Goal: Entertainment & Leisure: Consume media (video, audio)

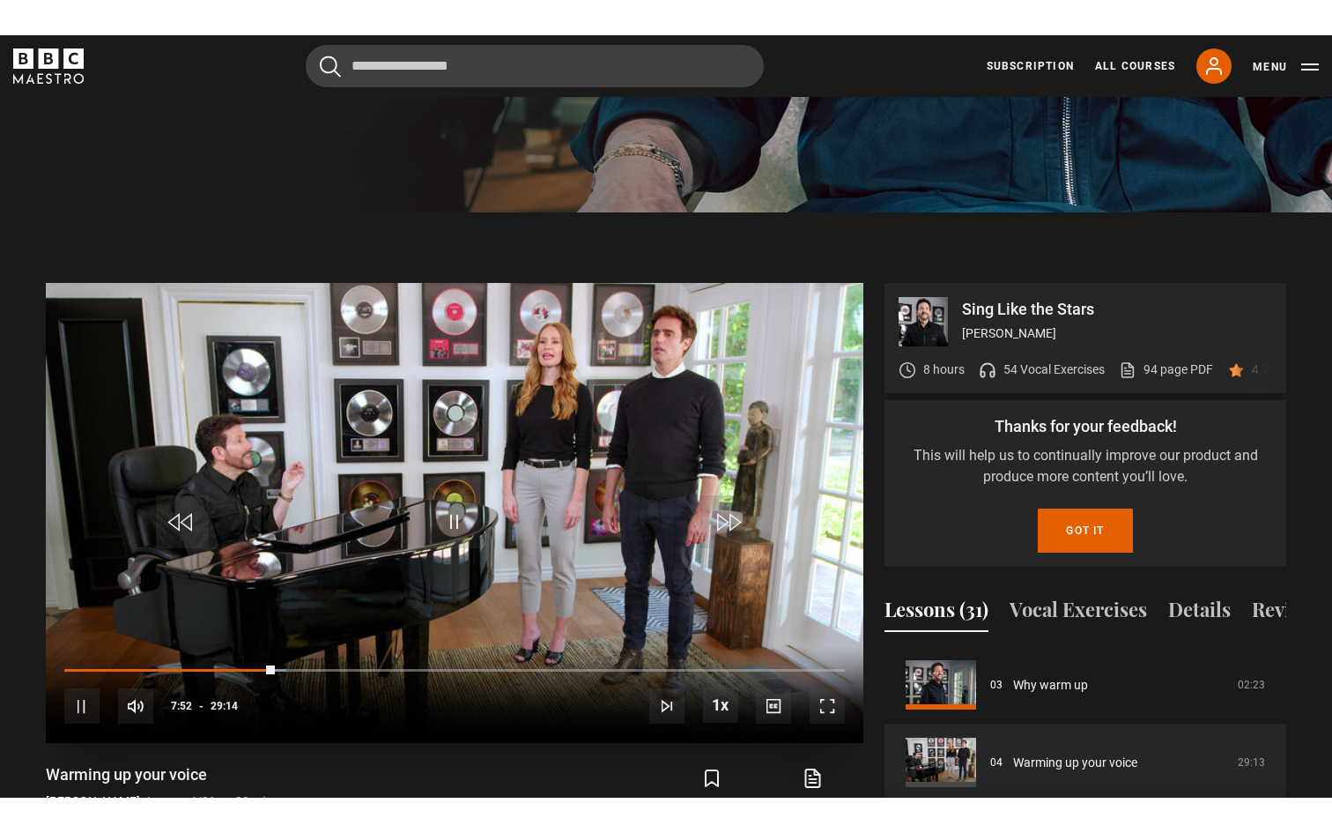
scroll to position [730, 0]
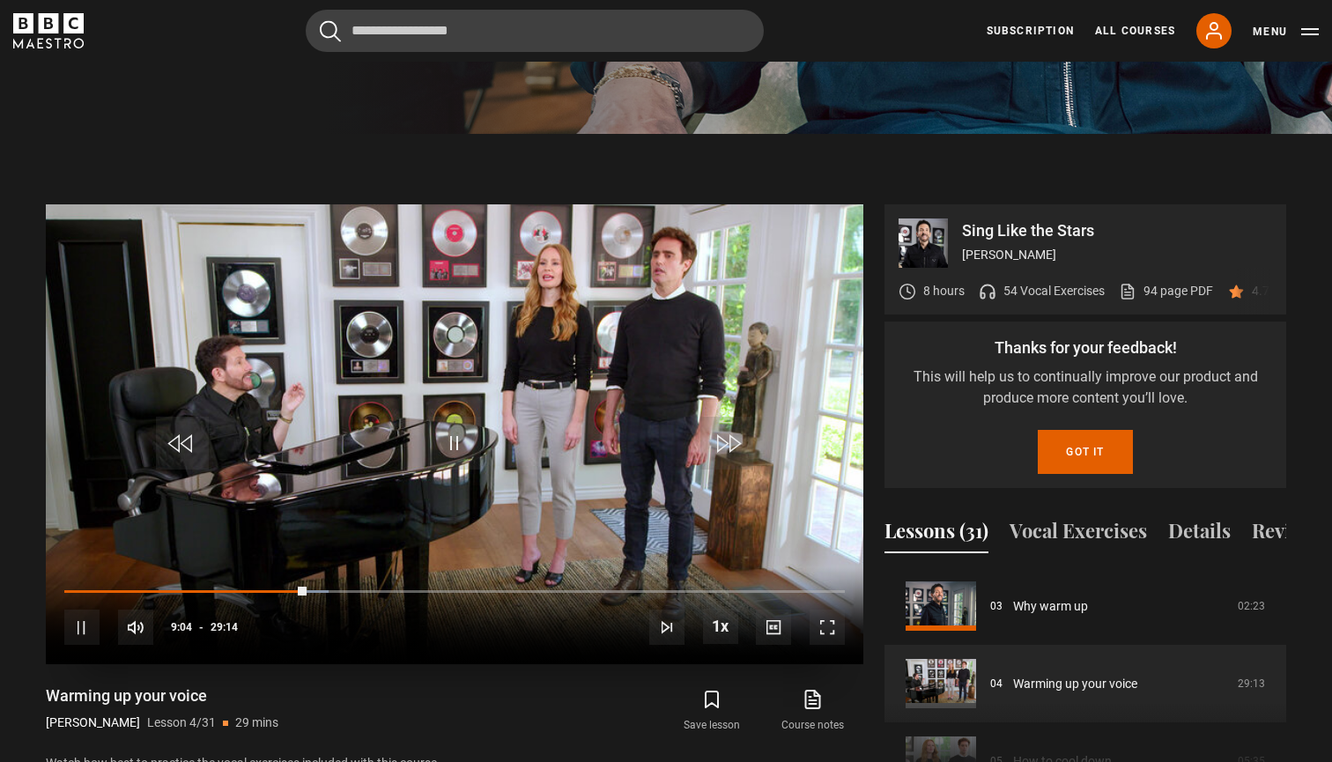
click at [836, 610] on span "Video Player" at bounding box center [827, 627] width 35 height 35
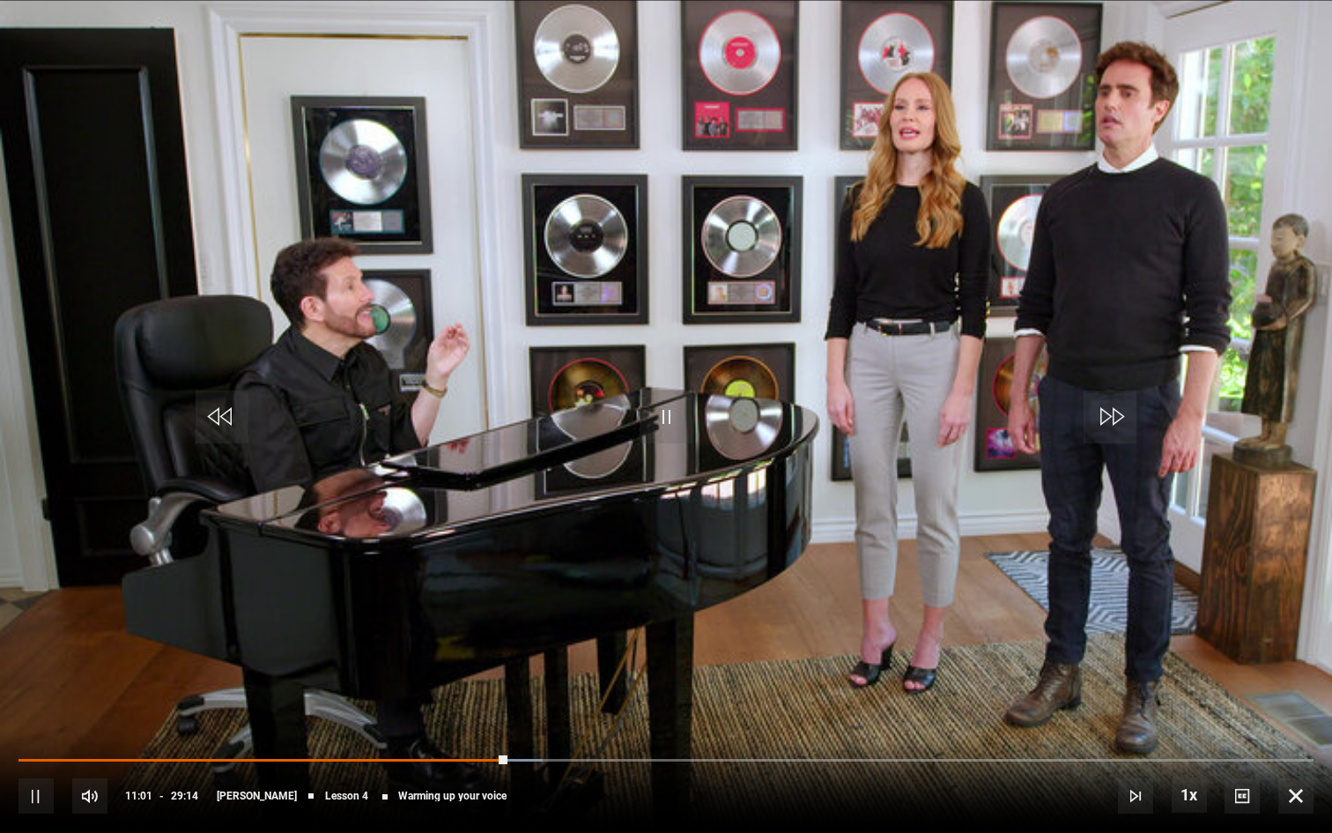
click at [948, 576] on video "Video Player" at bounding box center [666, 416] width 1332 height 833
click at [762, 626] on video "Video Player" at bounding box center [666, 416] width 1332 height 833
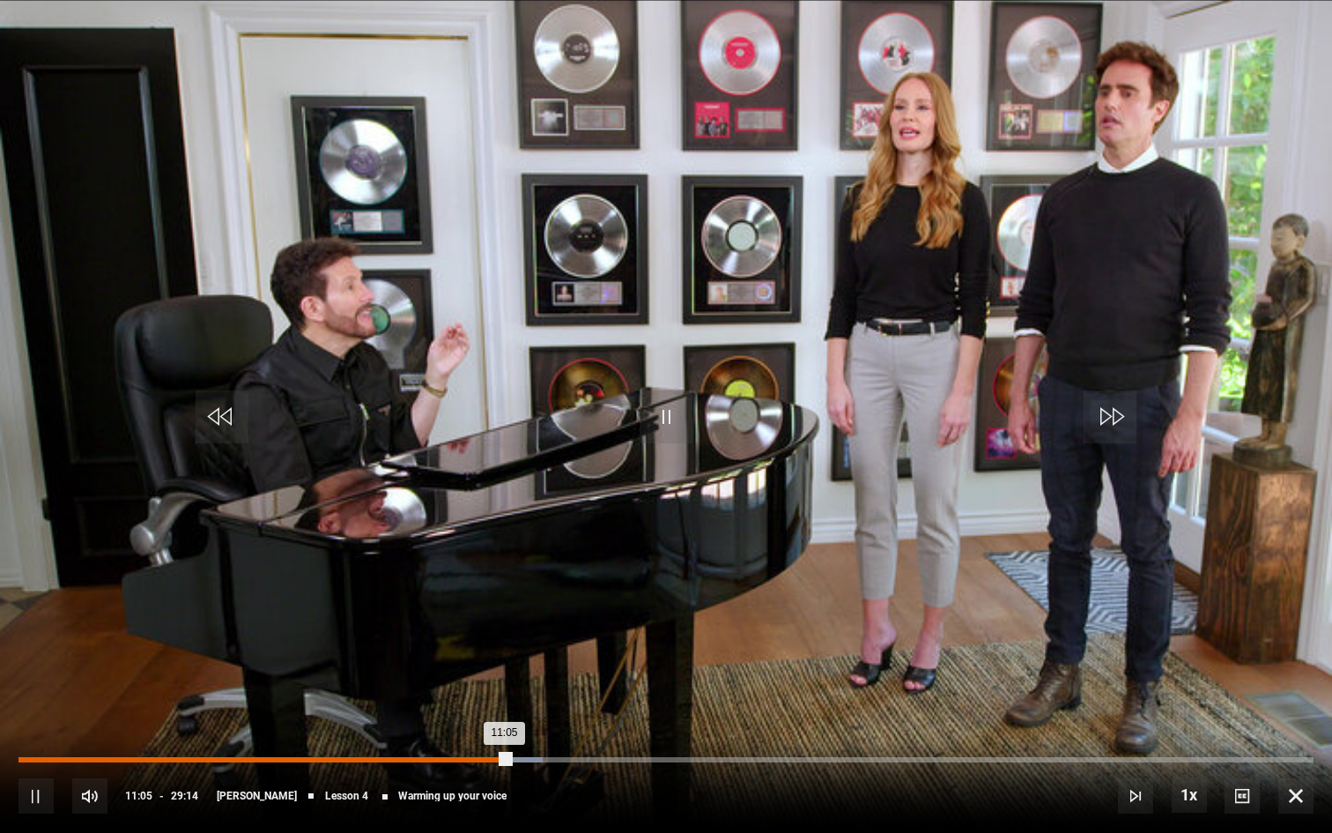
click at [504, 695] on div "10s Skip Back 10 seconds Pause 10s Skip Forward 10 seconds Loaded : 40.50% 10:5…" at bounding box center [666, 784] width 1332 height 98
click at [500, 695] on div "11:06" at bounding box center [265, 759] width 492 height 5
click at [494, 695] on div "10:44" at bounding box center [257, 759] width 476 height 5
click at [489, 695] on div "10:45" at bounding box center [257, 759] width 477 height 5
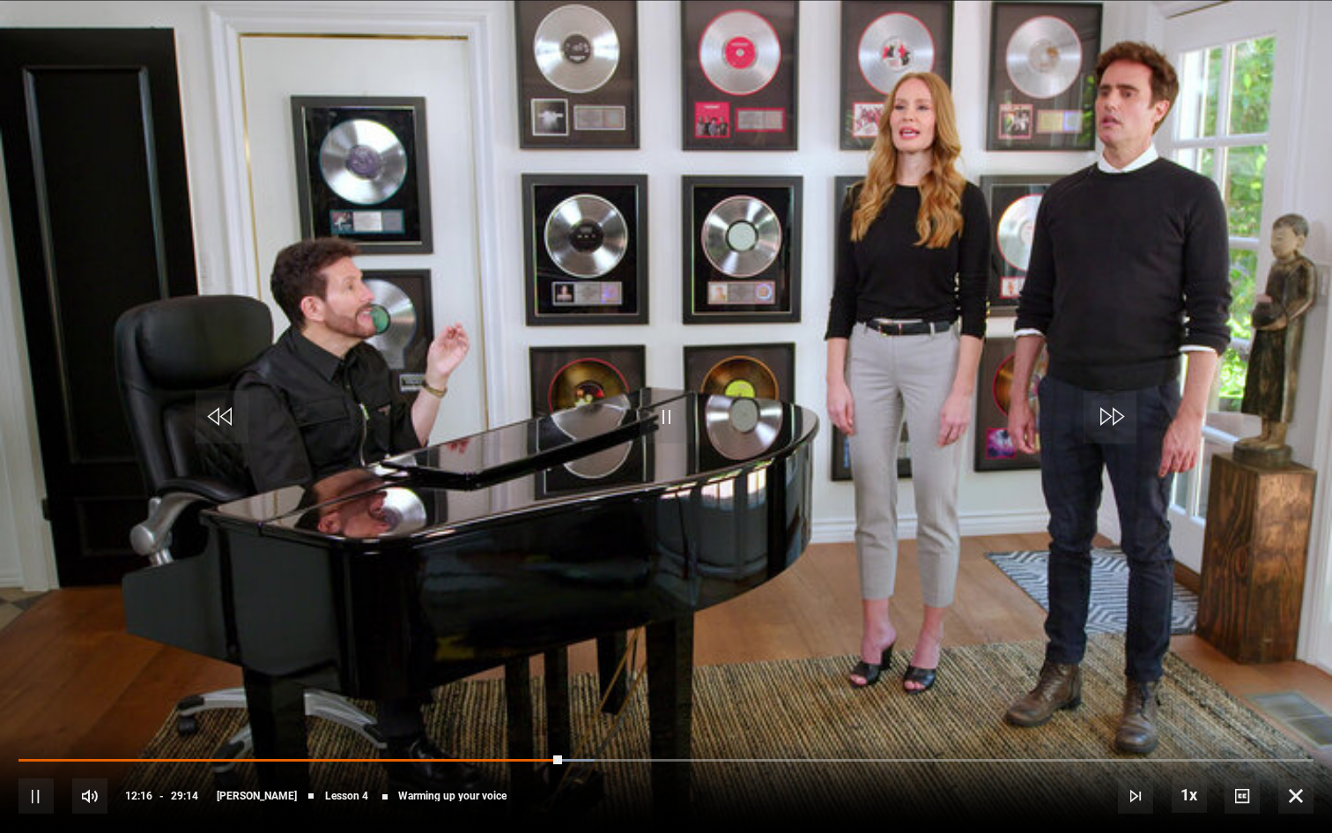
click at [640, 674] on video "Video Player" at bounding box center [666, 416] width 1332 height 833
click at [640, 673] on video "Video Player" at bounding box center [666, 416] width 1332 height 833
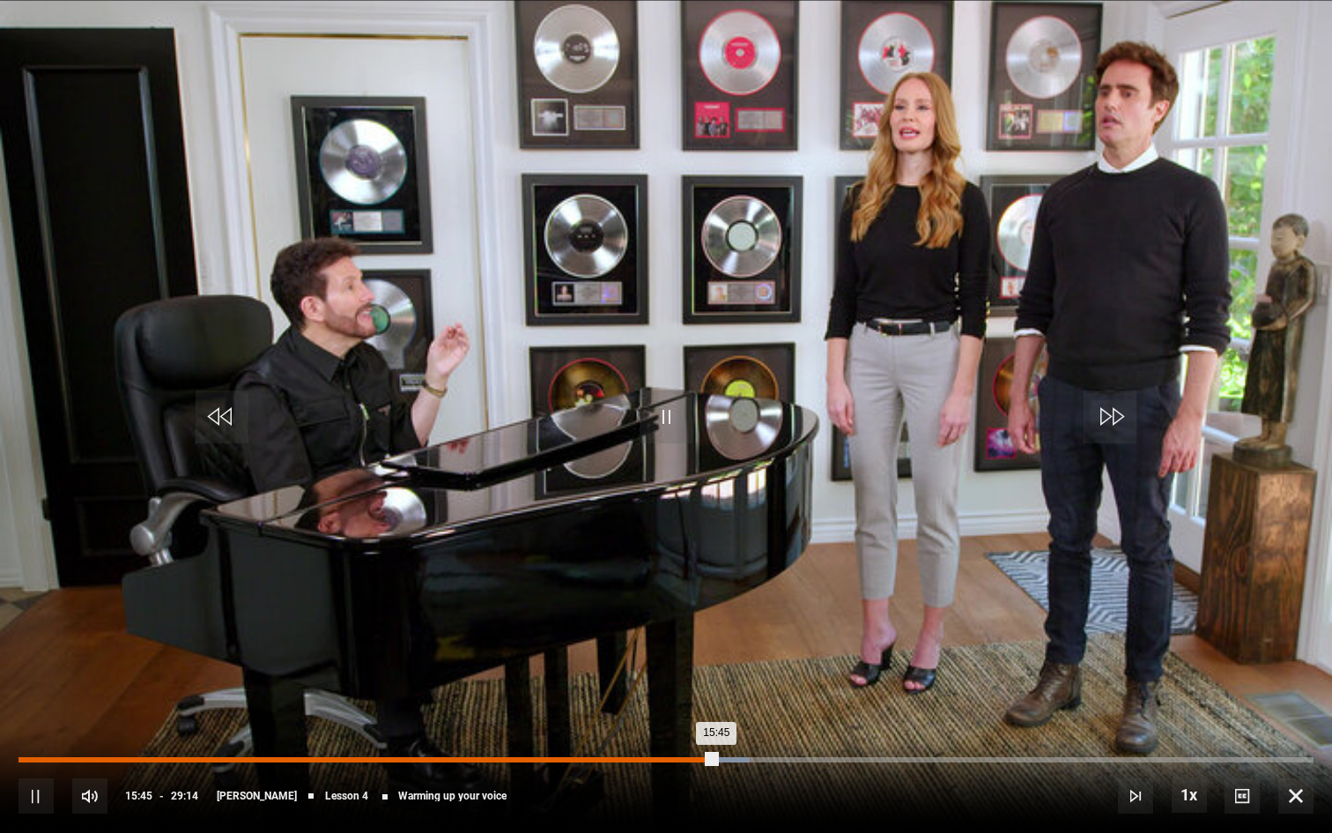
click at [703, 695] on div "15:27" at bounding box center [704, 759] width 3 height 5
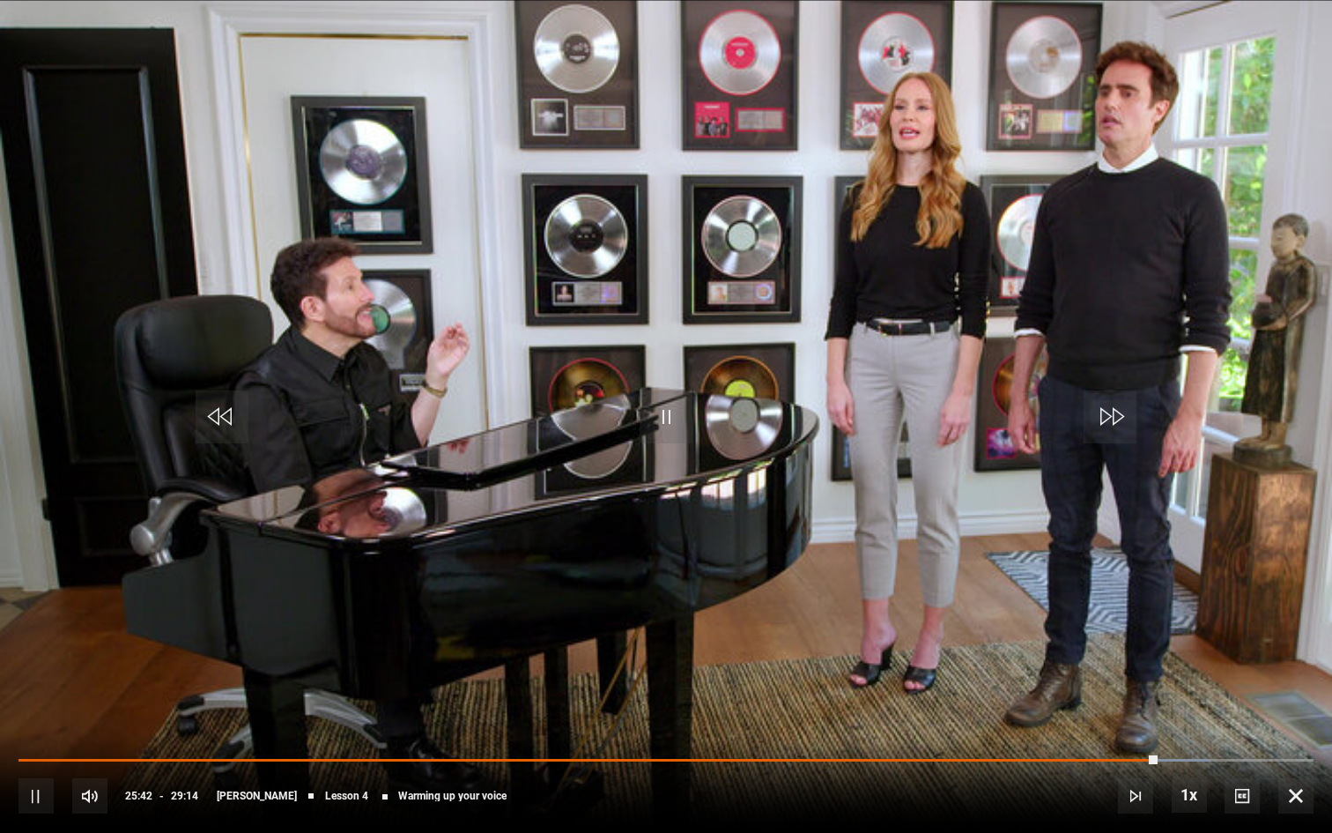
click at [1017, 549] on video "Video Player" at bounding box center [666, 416] width 1332 height 833
click at [668, 425] on span "Video Player" at bounding box center [666, 416] width 53 height 53
click at [1166, 695] on div "10s Skip Back 10 seconds Pause 10s Skip Forward 10 seconds Loaded : 95.47% 26:2…" at bounding box center [666, 784] width 1332 height 98
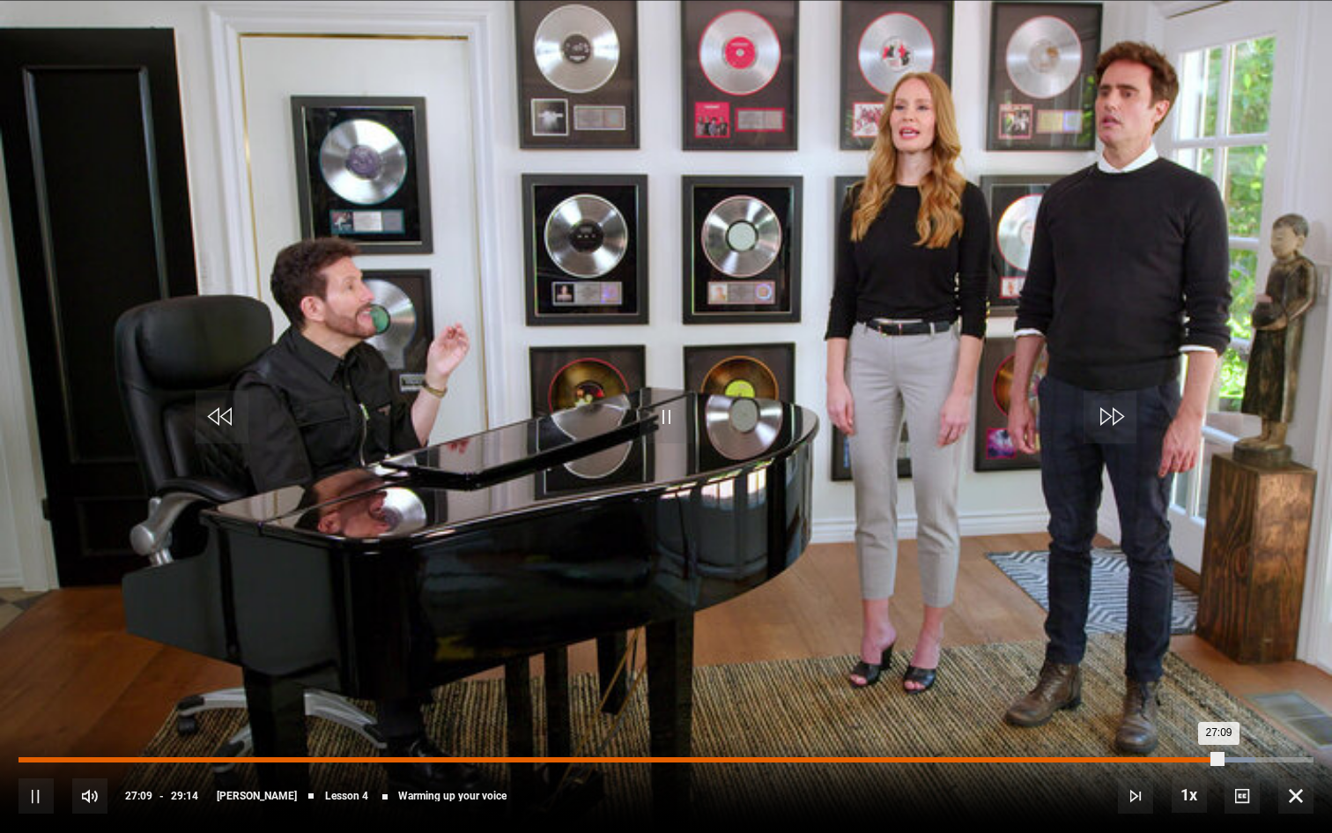
click at [1166, 695] on div "26:30" at bounding box center [1194, 759] width 3 height 5
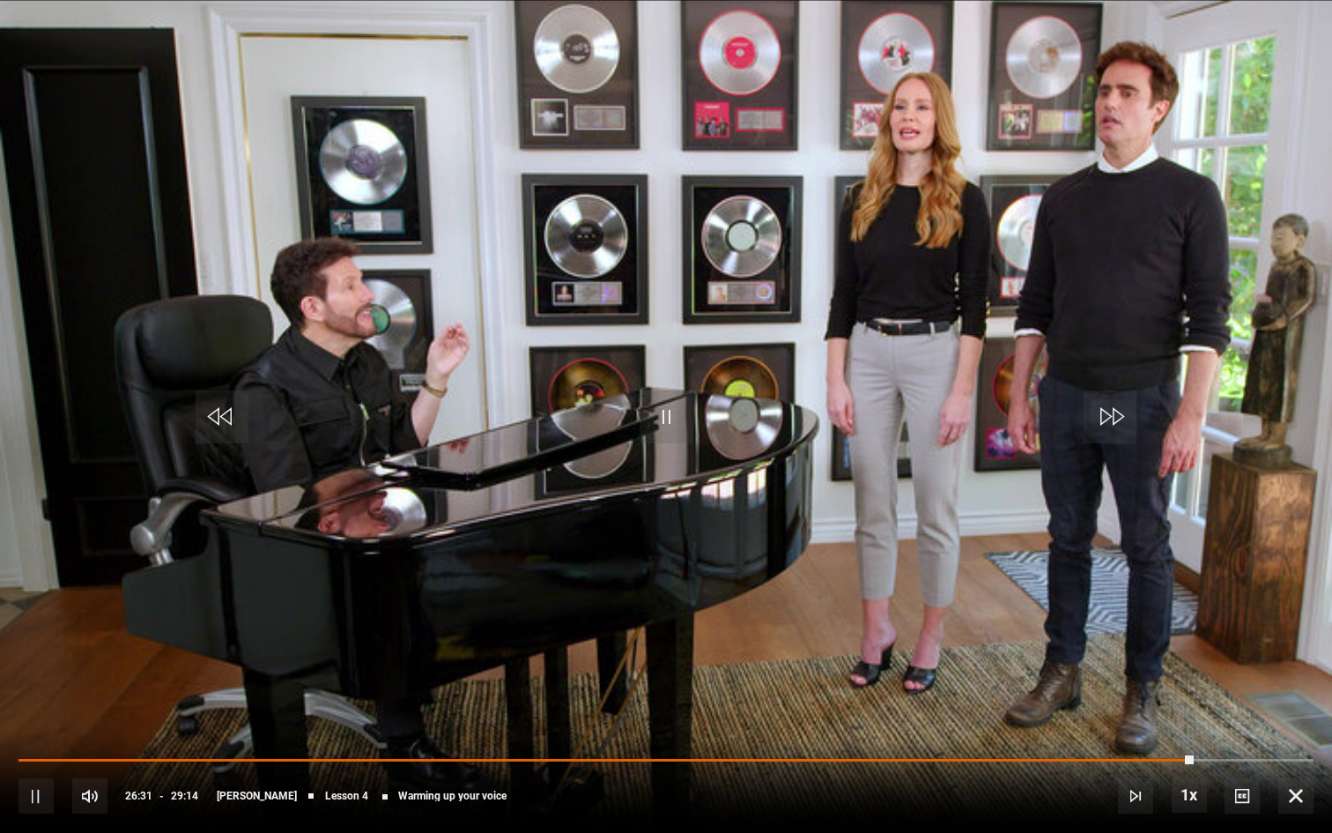
click at [1166, 695] on div "10s Skip Back 10 seconds Pause 10s Skip Forward 10 seconds Loaded : 0.00% 26:15…" at bounding box center [666, 784] width 1332 height 98
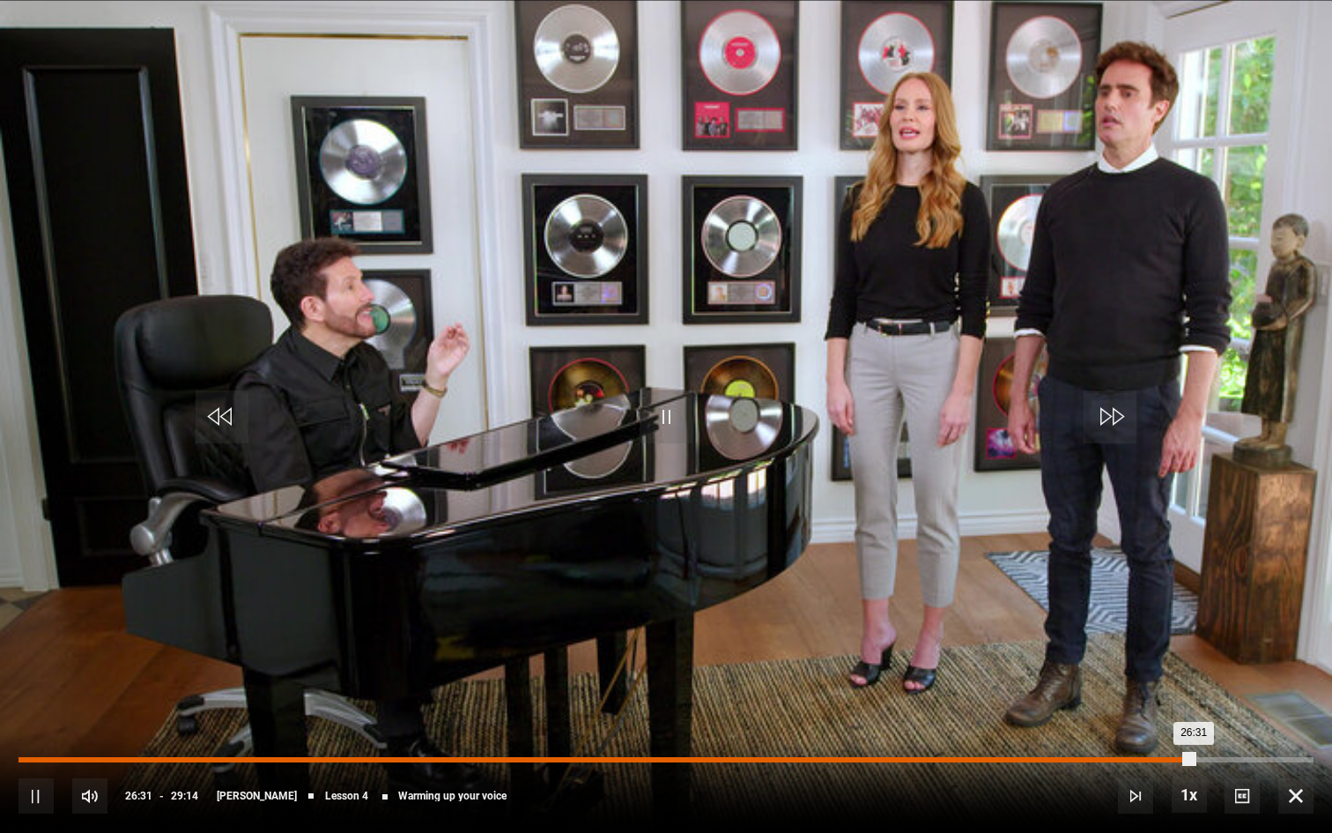
click at [1166, 695] on div "26:13" at bounding box center [1182, 759] width 3 height 5
click at [1166, 695] on div "26:01" at bounding box center [595, 759] width 1153 height 5
click at [1160, 695] on div "Loaded : 89.22% 25:46 26:02" at bounding box center [666, 759] width 1295 height 5
click at [1166, 695] on div "26:41" at bounding box center [1202, 759] width 3 height 5
click at [1166, 695] on div "Loaded : 91.78% 27:02 26:46" at bounding box center [666, 759] width 1295 height 5
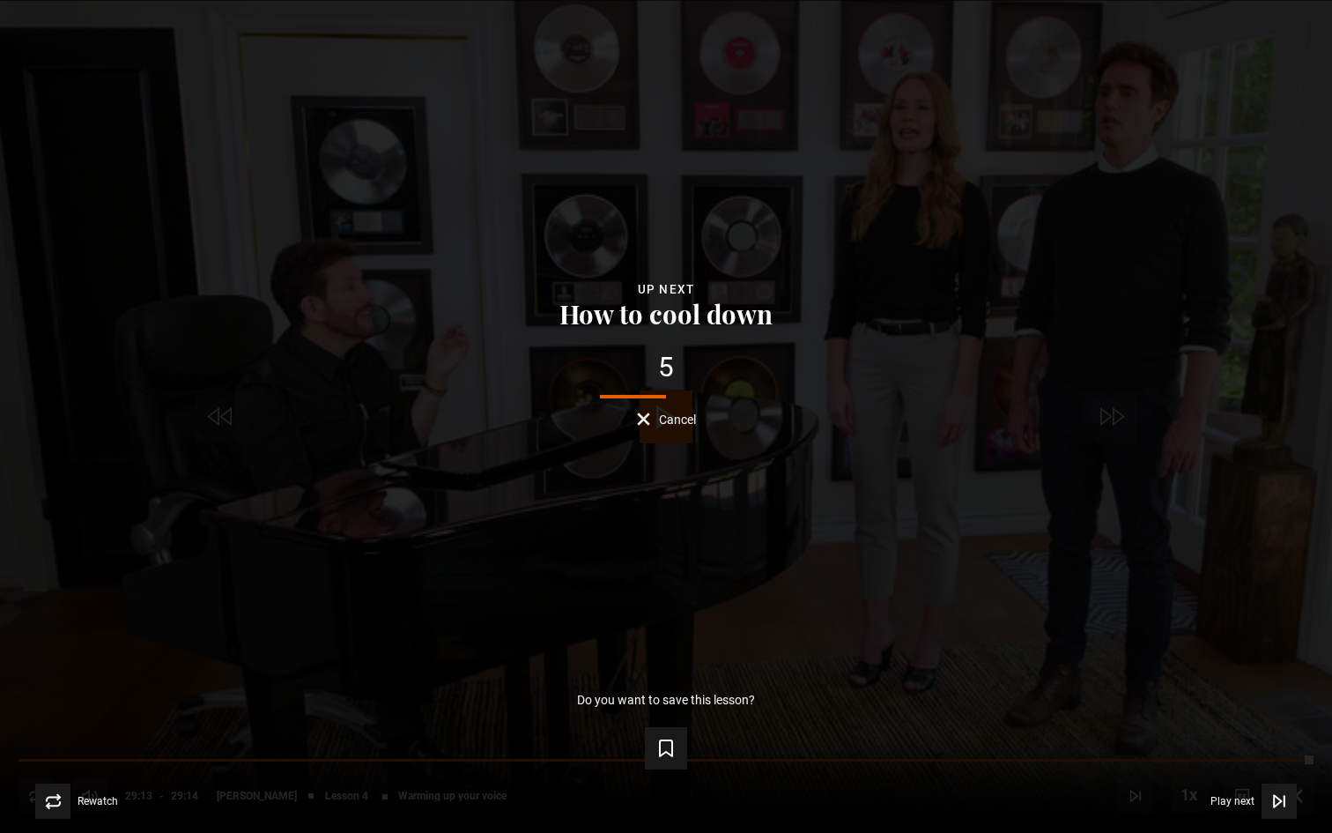
click at [429, 500] on div "Lesson Completed Up next How to cool down 5 Cancel Do you want to save this les…" at bounding box center [666, 416] width 1332 height 833
click at [1166, 695] on span "Video Player" at bounding box center [1279, 800] width 35 height 35
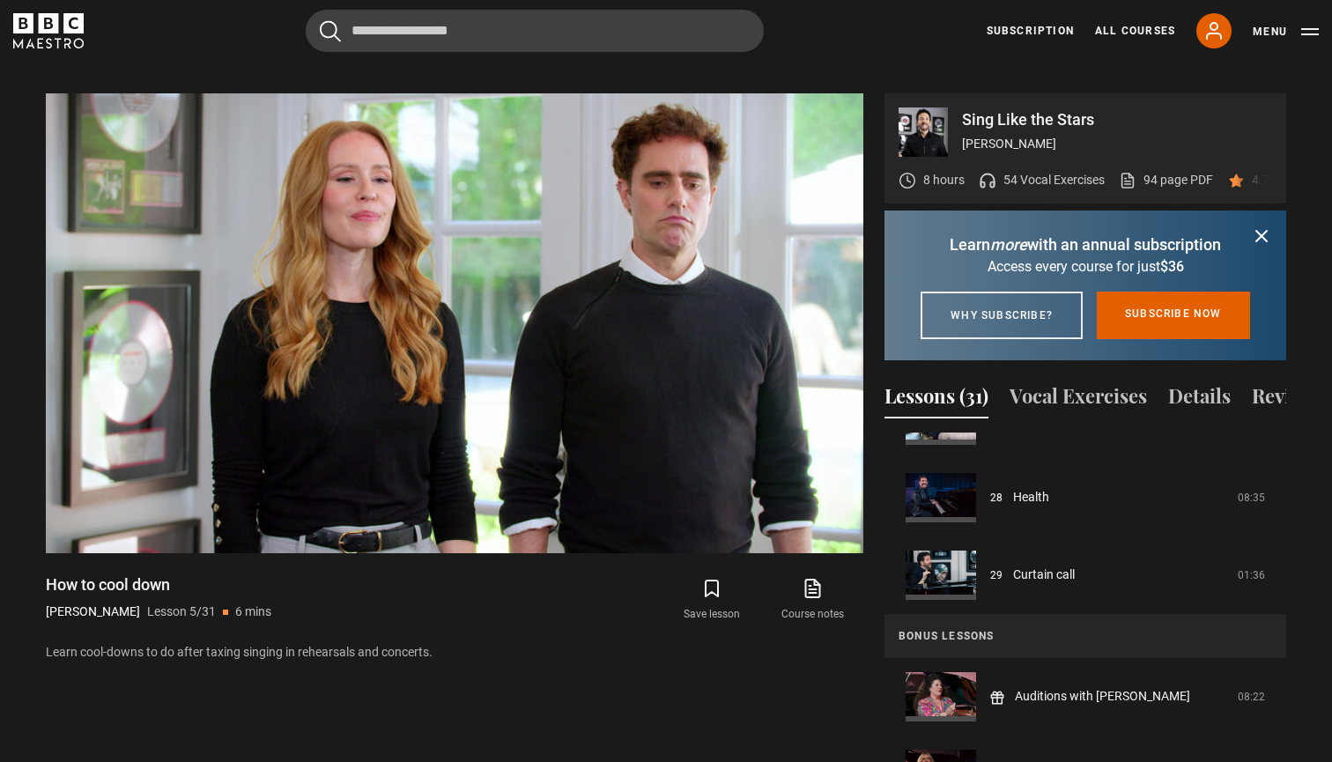
scroll to position [2144, 0]
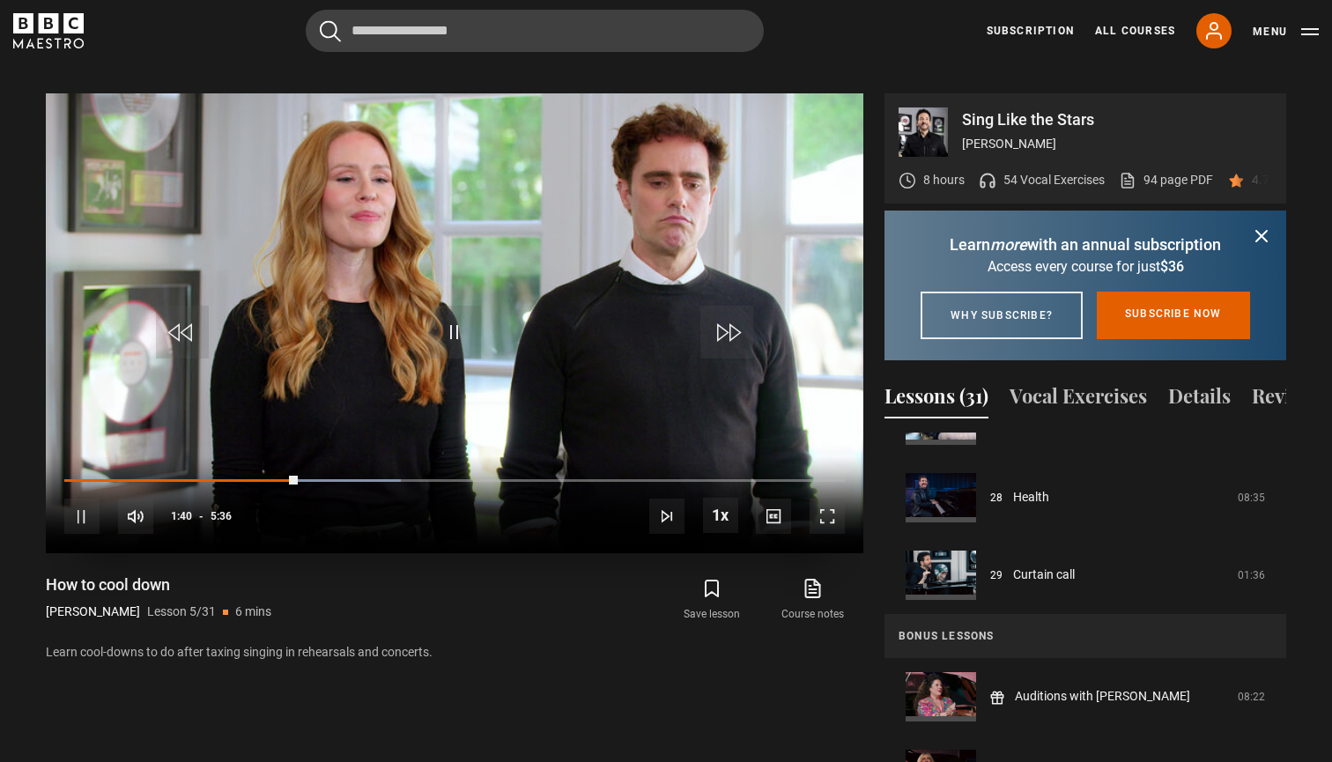
click at [448, 306] on span "Video Player" at bounding box center [454, 332] width 53 height 53
